Goal: Check status: Check status

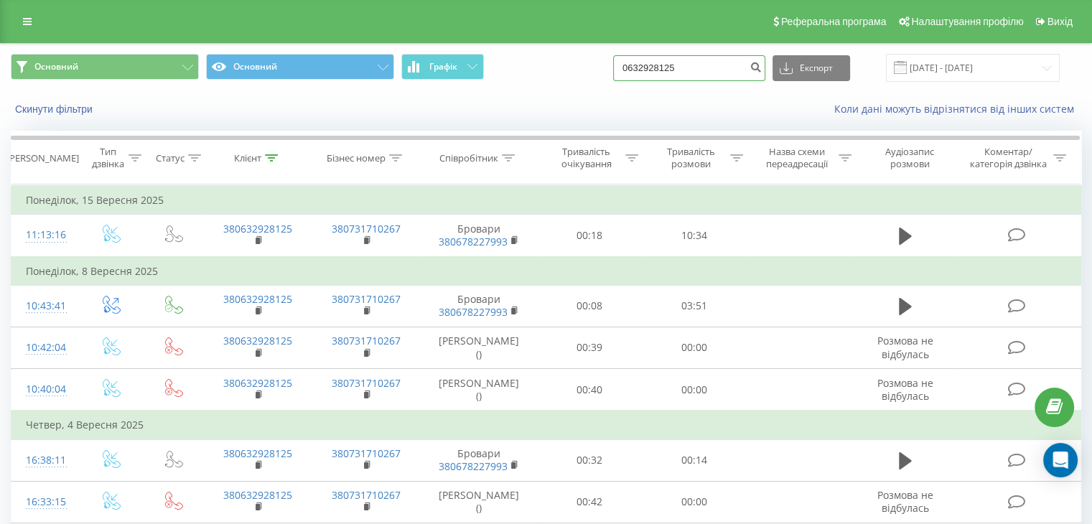
click at [701, 71] on input "0632928125" at bounding box center [689, 68] width 152 height 26
paste input "951547401"
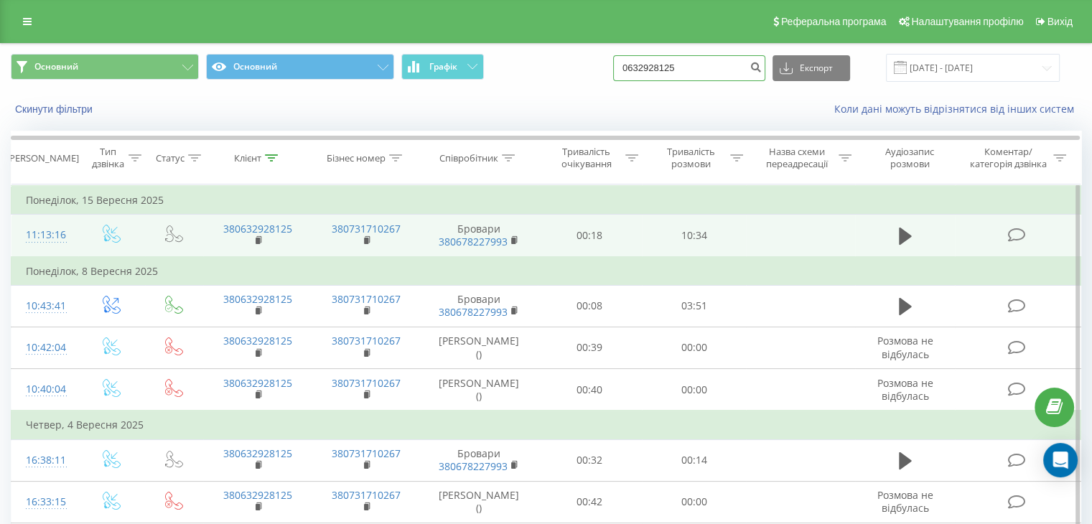
type input "0632928125951547401"
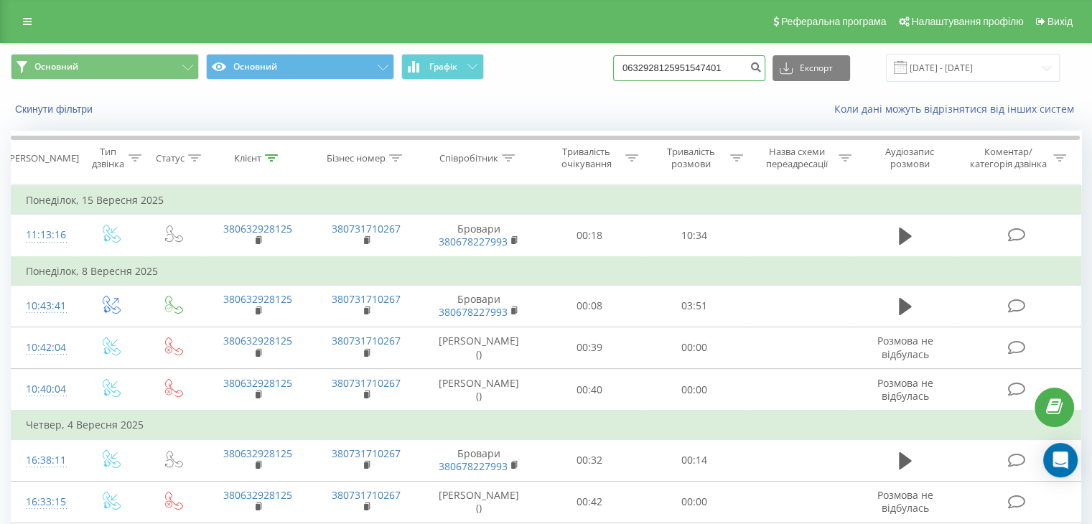
drag, startPoint x: 747, startPoint y: 72, endPoint x: 554, endPoint y: 60, distance: 193.5
click at [554, 60] on div "Основний Основний Графік 0632928125951547401 Експорт .csv .xls .xlsx 15.06.2025…" at bounding box center [546, 68] width 1070 height 28
paste input "951547401"
type input "951547401"
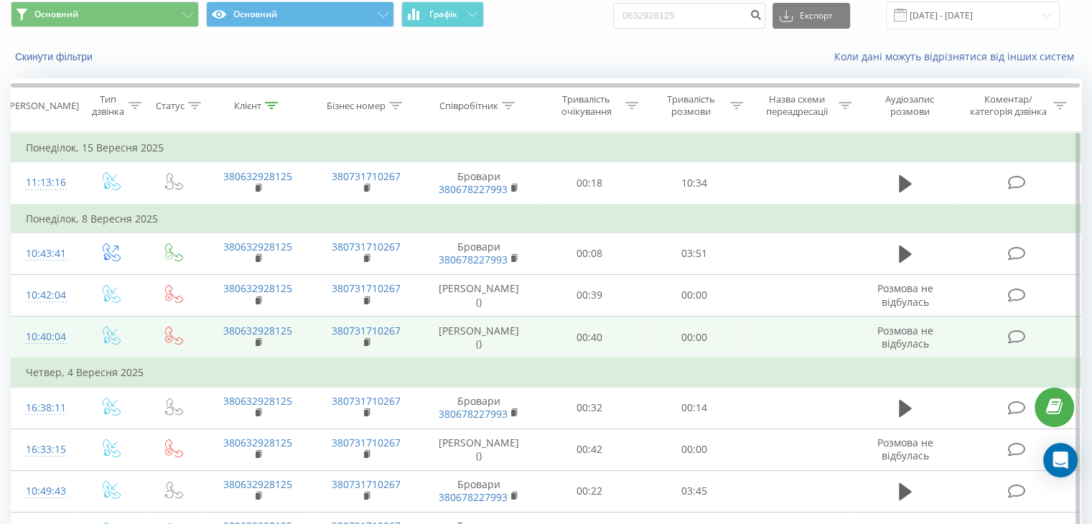
scroll to position [72, 0]
